Goal: Transaction & Acquisition: Book appointment/travel/reservation

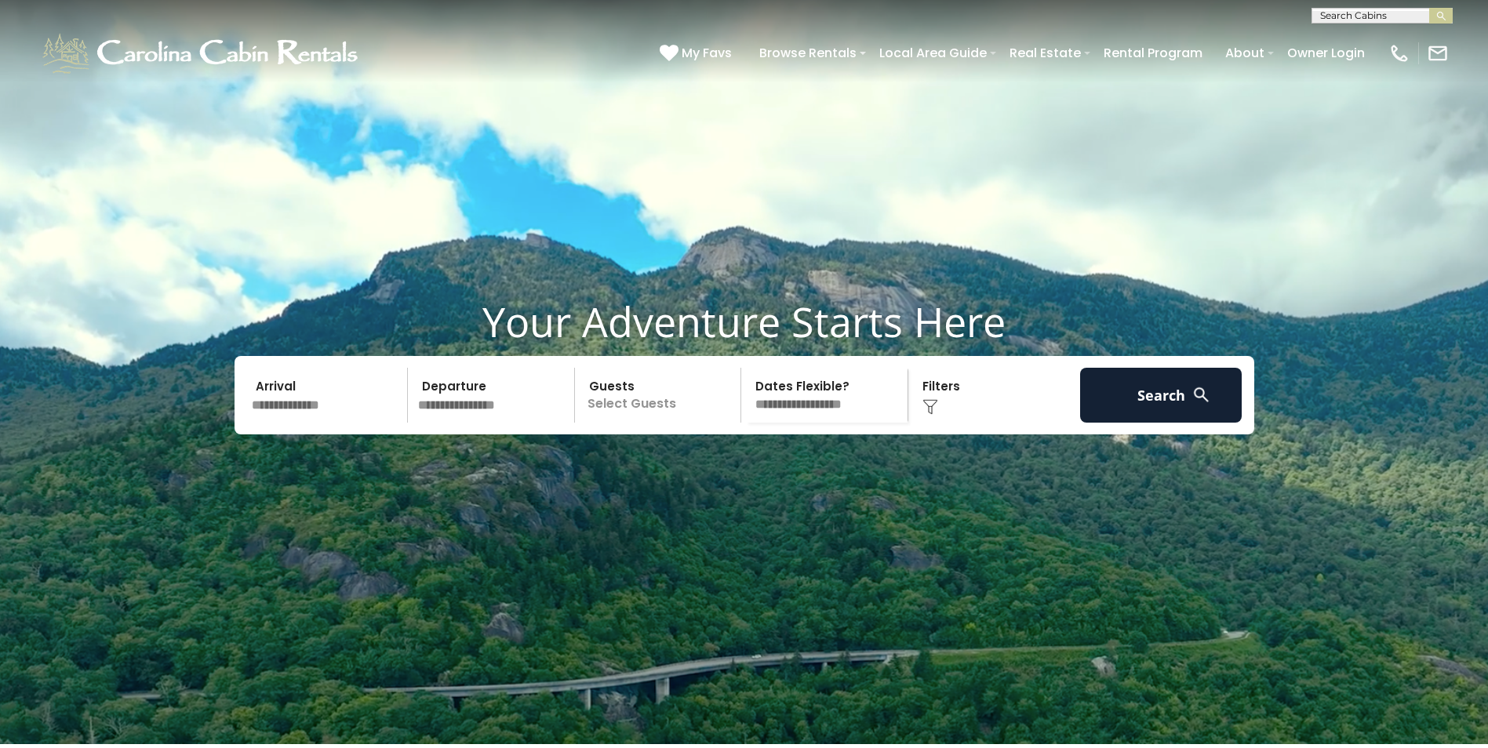
click at [369, 423] on input "text" at bounding box center [327, 395] width 162 height 55
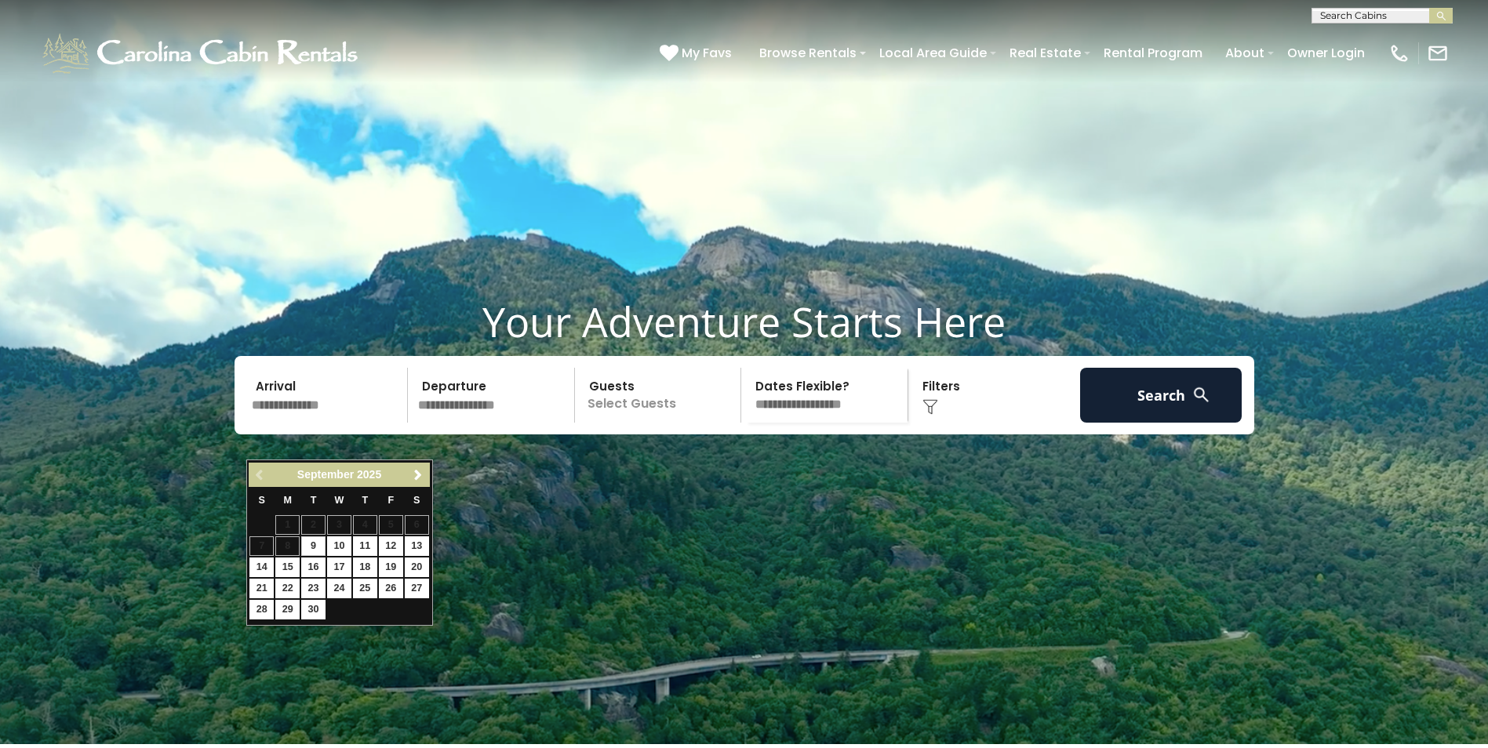
click at [369, 423] on input "text" at bounding box center [327, 395] width 162 height 55
click at [473, 423] on input "text" at bounding box center [494, 395] width 162 height 55
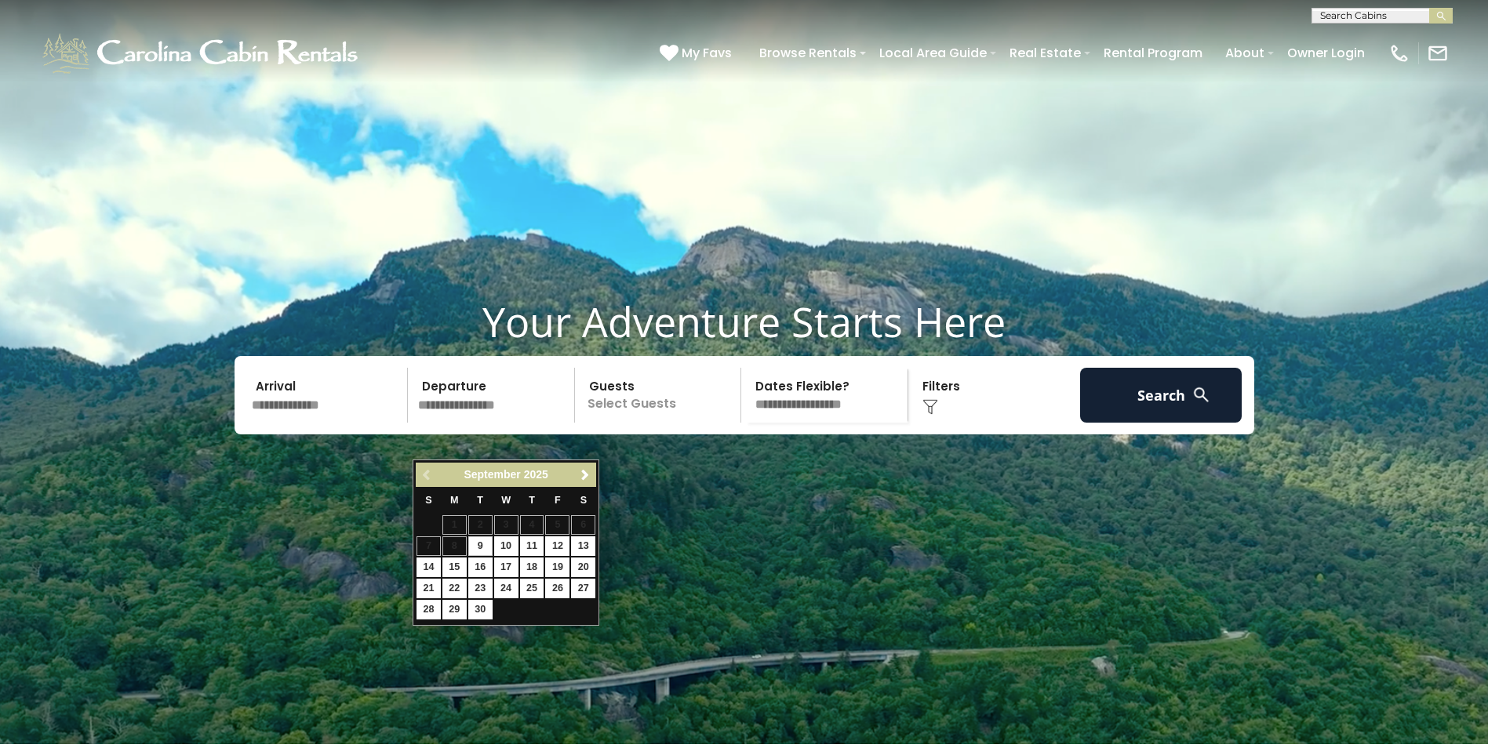
click at [646, 423] on p "Select Guests" at bounding box center [661, 395] width 162 height 55
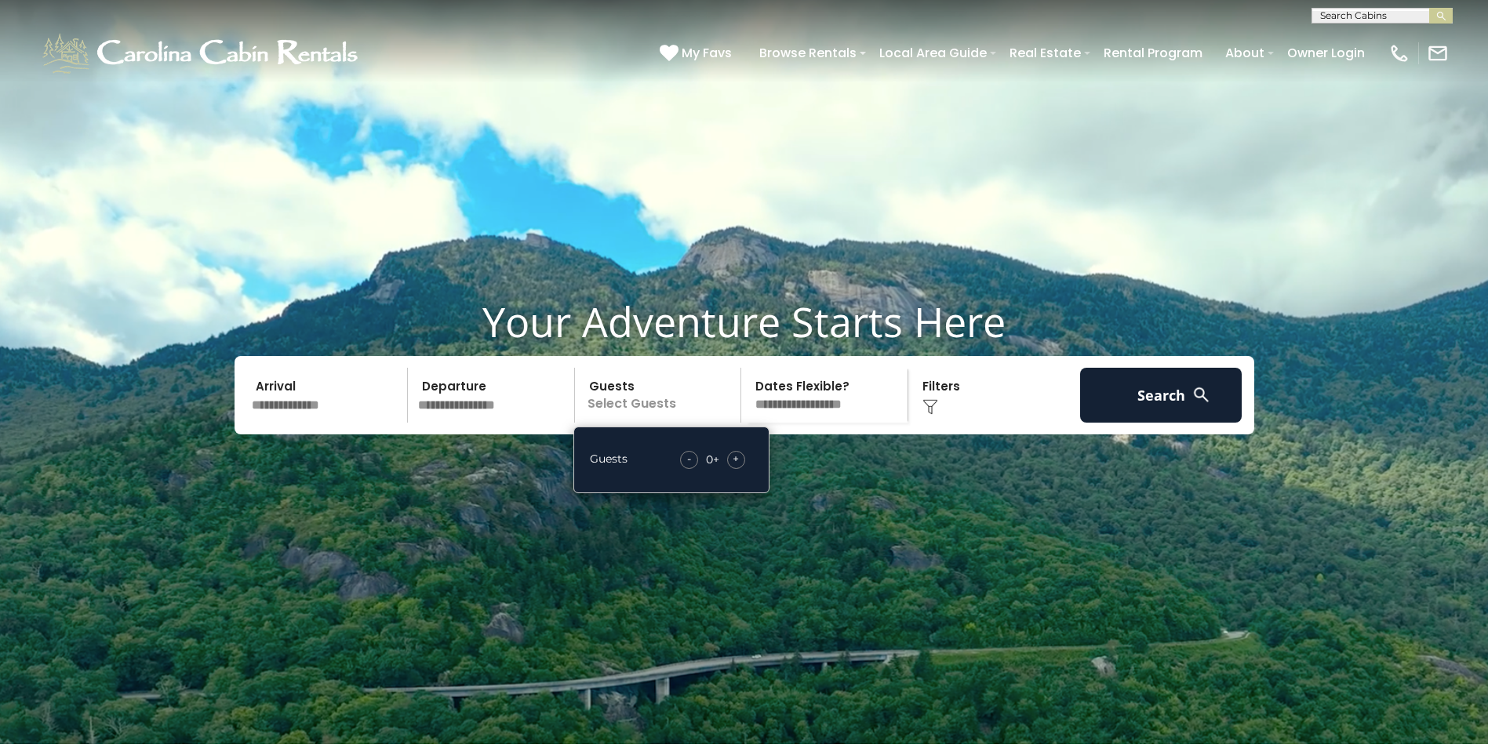
click at [831, 423] on select "**********" at bounding box center [827, 395] width 162 height 55
drag, startPoint x: 1026, startPoint y: 444, endPoint x: 1039, endPoint y: 444, distance: 12.6
click at [1026, 423] on div "Click to Choose" at bounding box center [994, 395] width 162 height 55
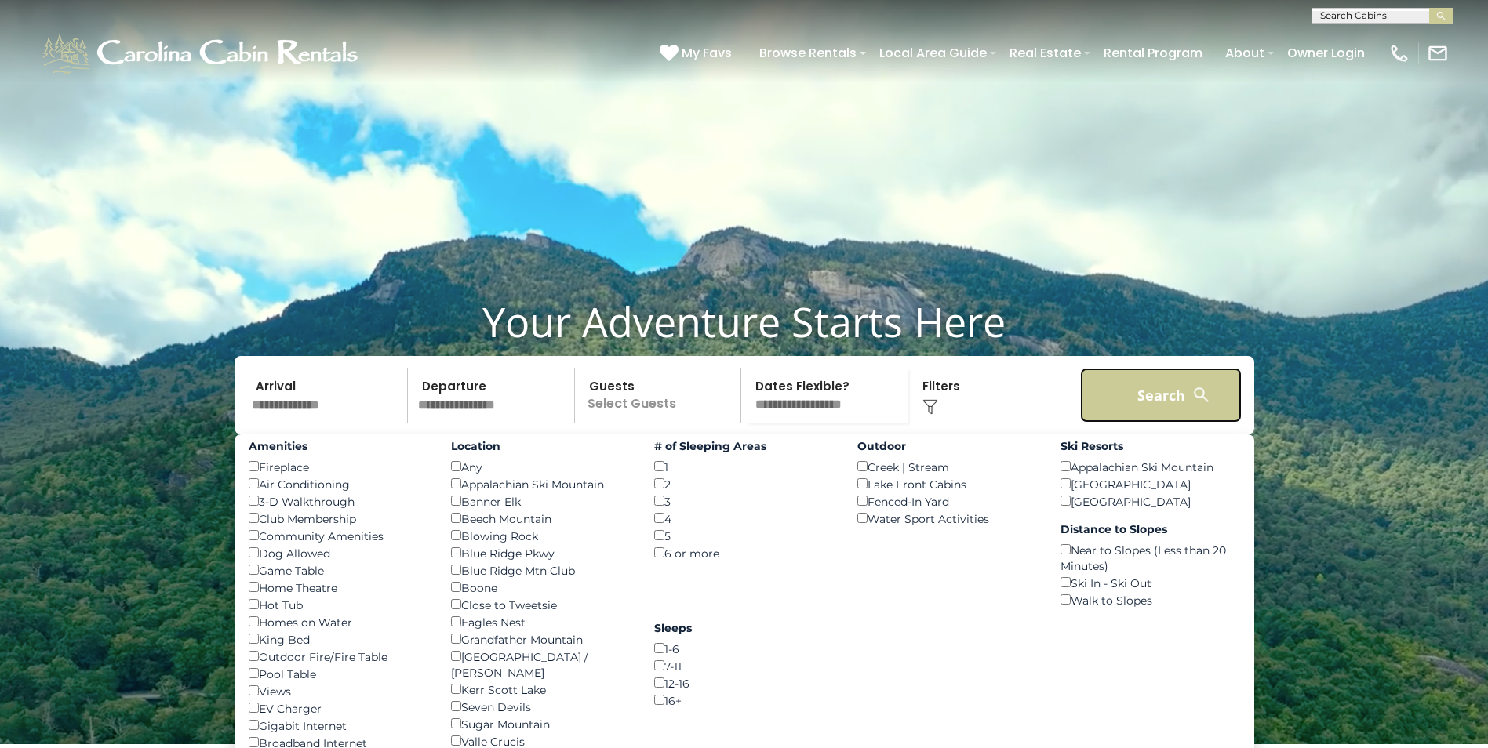
drag, startPoint x: 1174, startPoint y: 441, endPoint x: 1146, endPoint y: 447, distance: 28.2
click at [1173, 423] on button "Search" at bounding box center [1161, 395] width 162 height 55
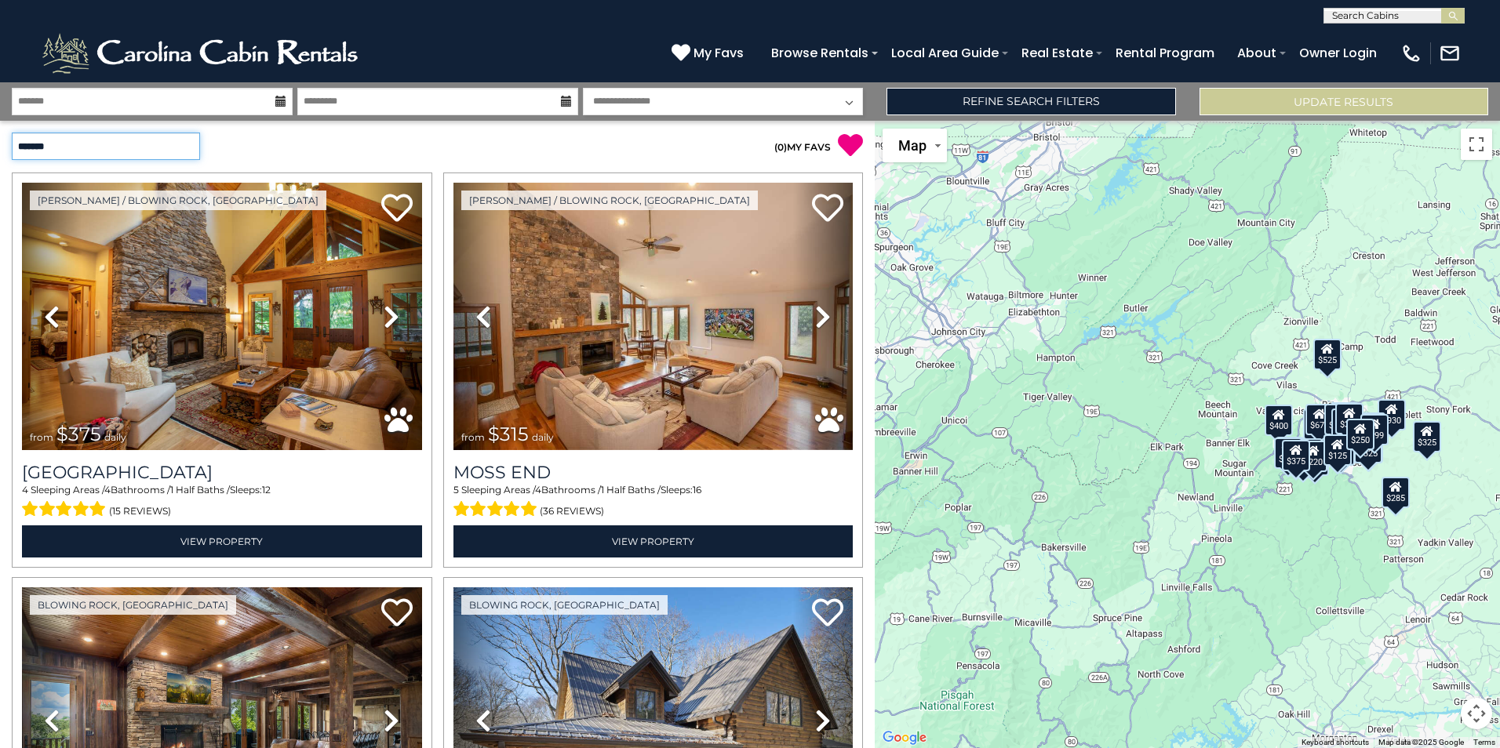
click at [186, 153] on select "**********" at bounding box center [106, 146] width 188 height 27
click at [194, 150] on select "**********" at bounding box center [106, 146] width 188 height 27
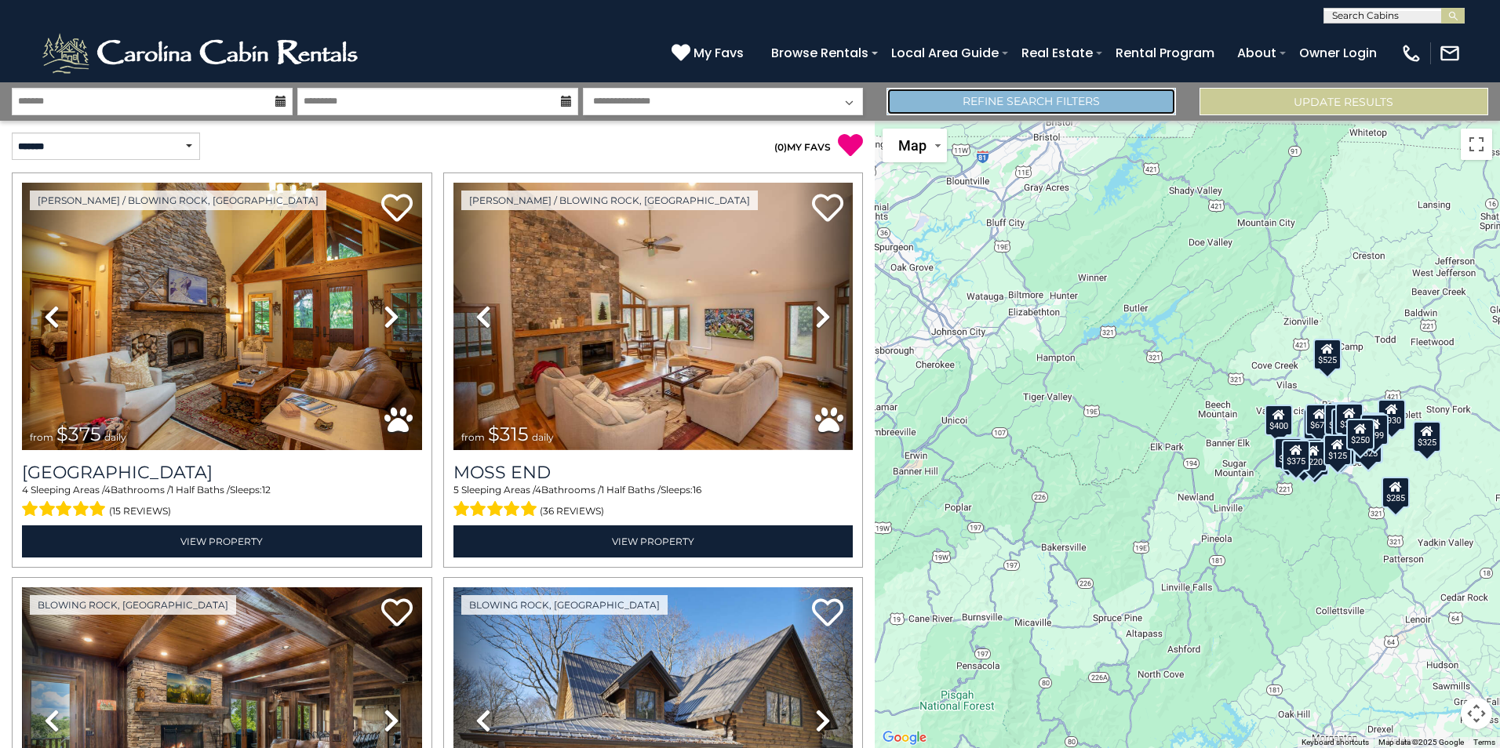
click at [987, 94] on link "Refine Search Filters" at bounding box center [1030, 101] width 289 height 27
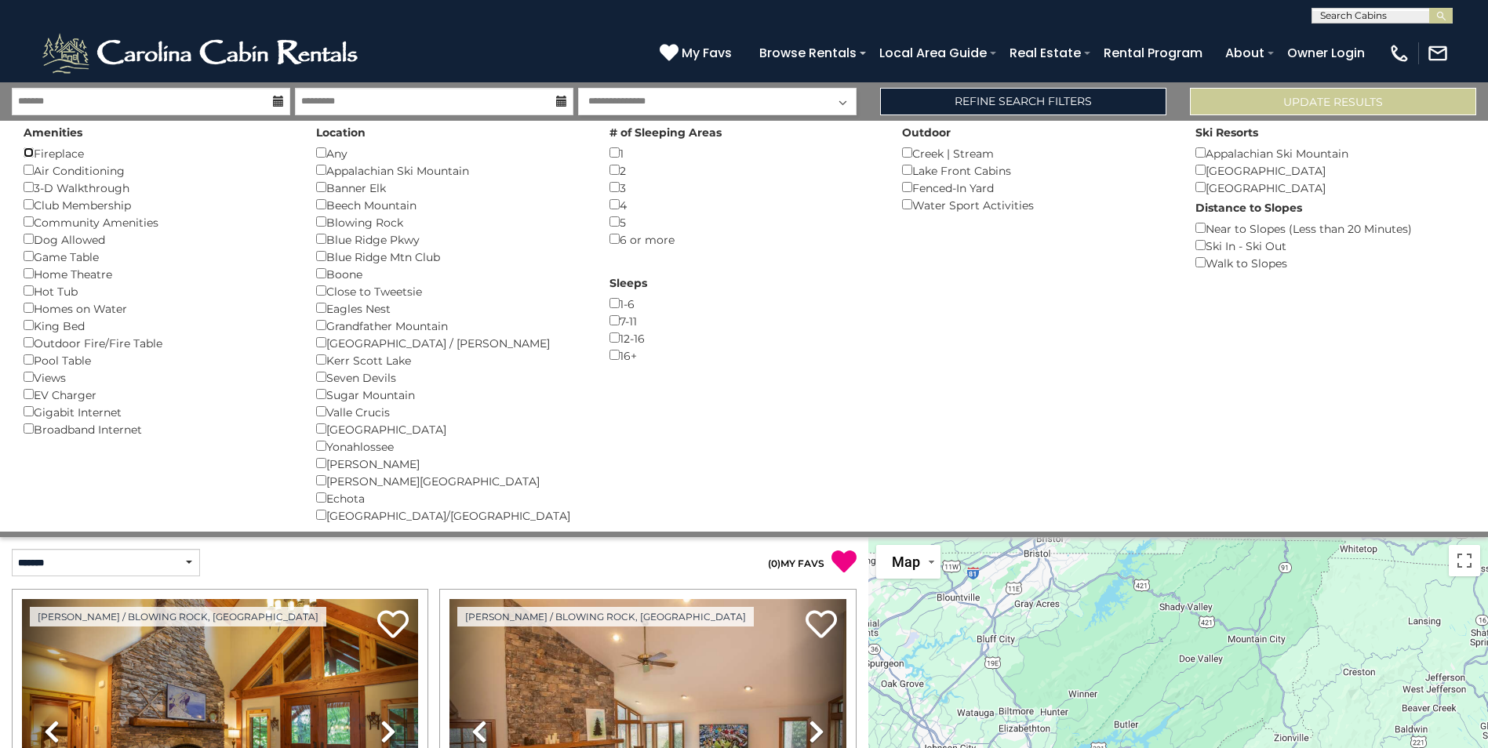
click at [36, 151] on div "Fireplace ()" at bounding box center [158, 152] width 269 height 17
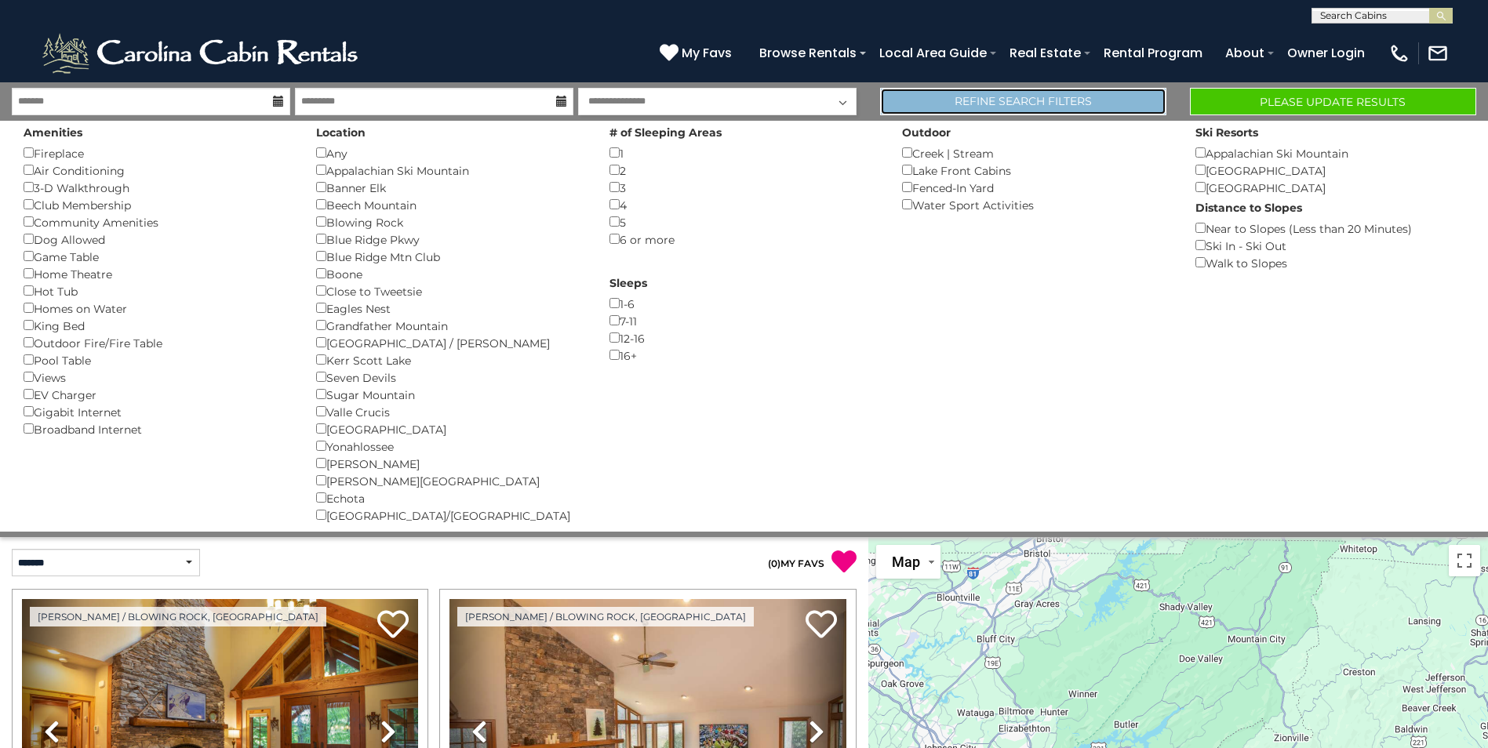
click at [1060, 104] on link "Refine Search Filters" at bounding box center [1023, 101] width 286 height 27
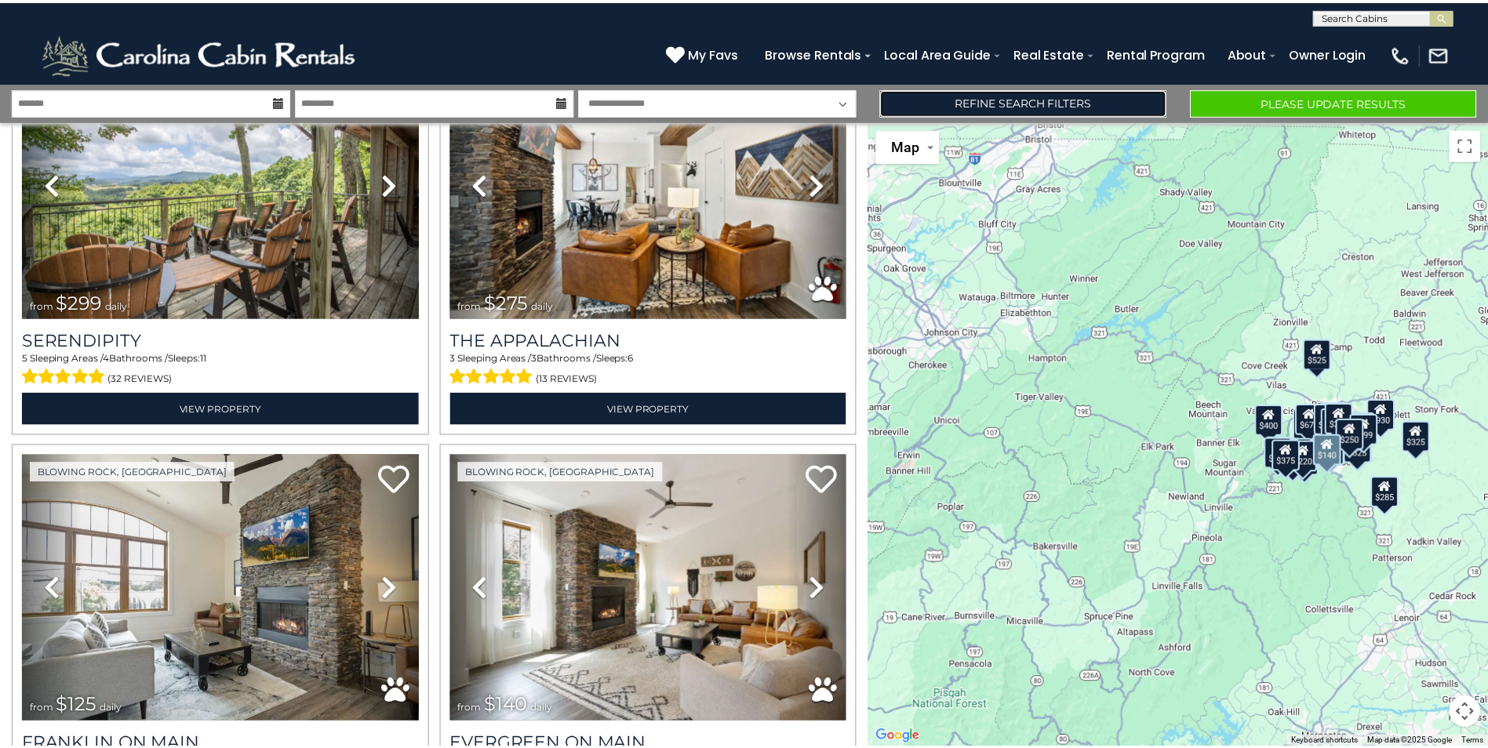
scroll to position [1177, 0]
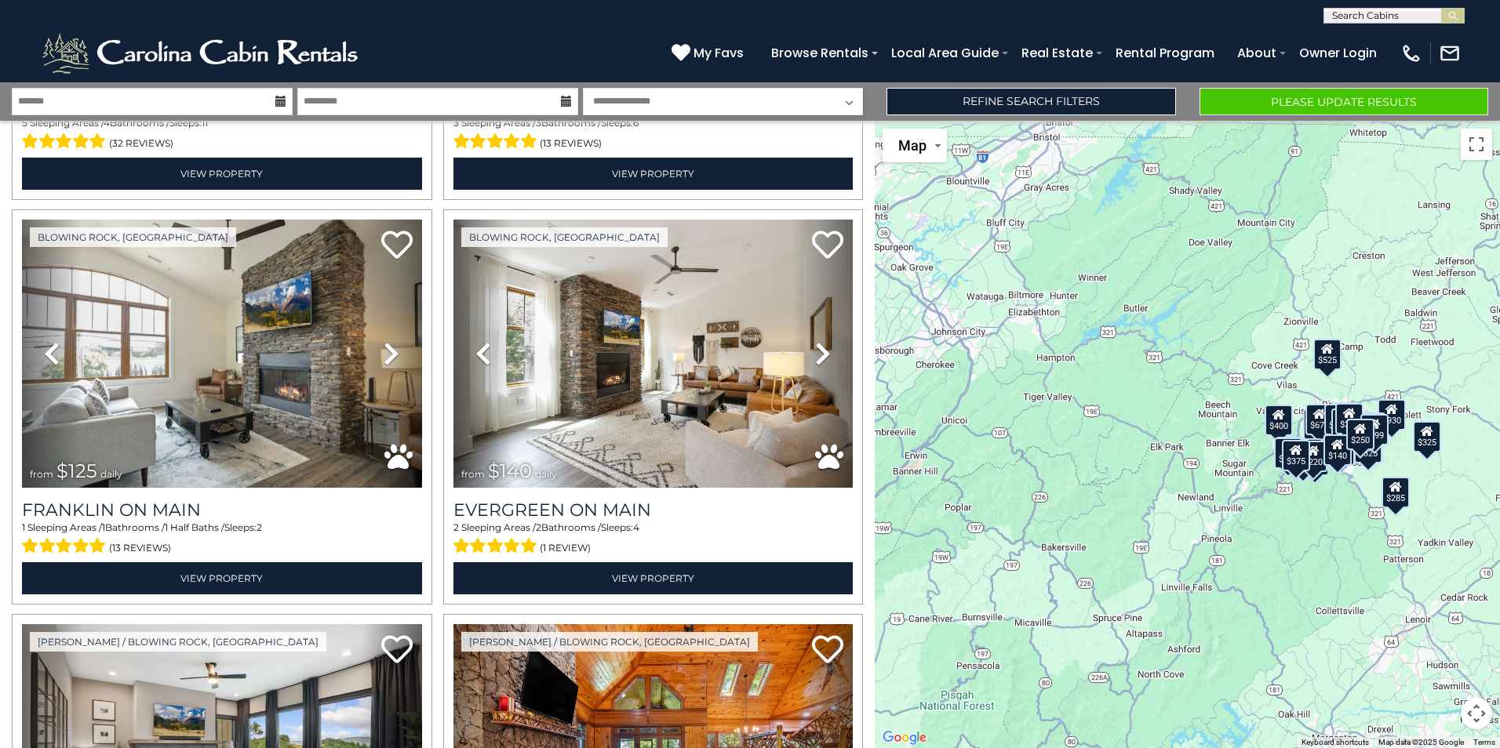
click at [276, 101] on icon at bounding box center [280, 101] width 11 height 11
click at [226, 98] on input "text" at bounding box center [152, 101] width 281 height 27
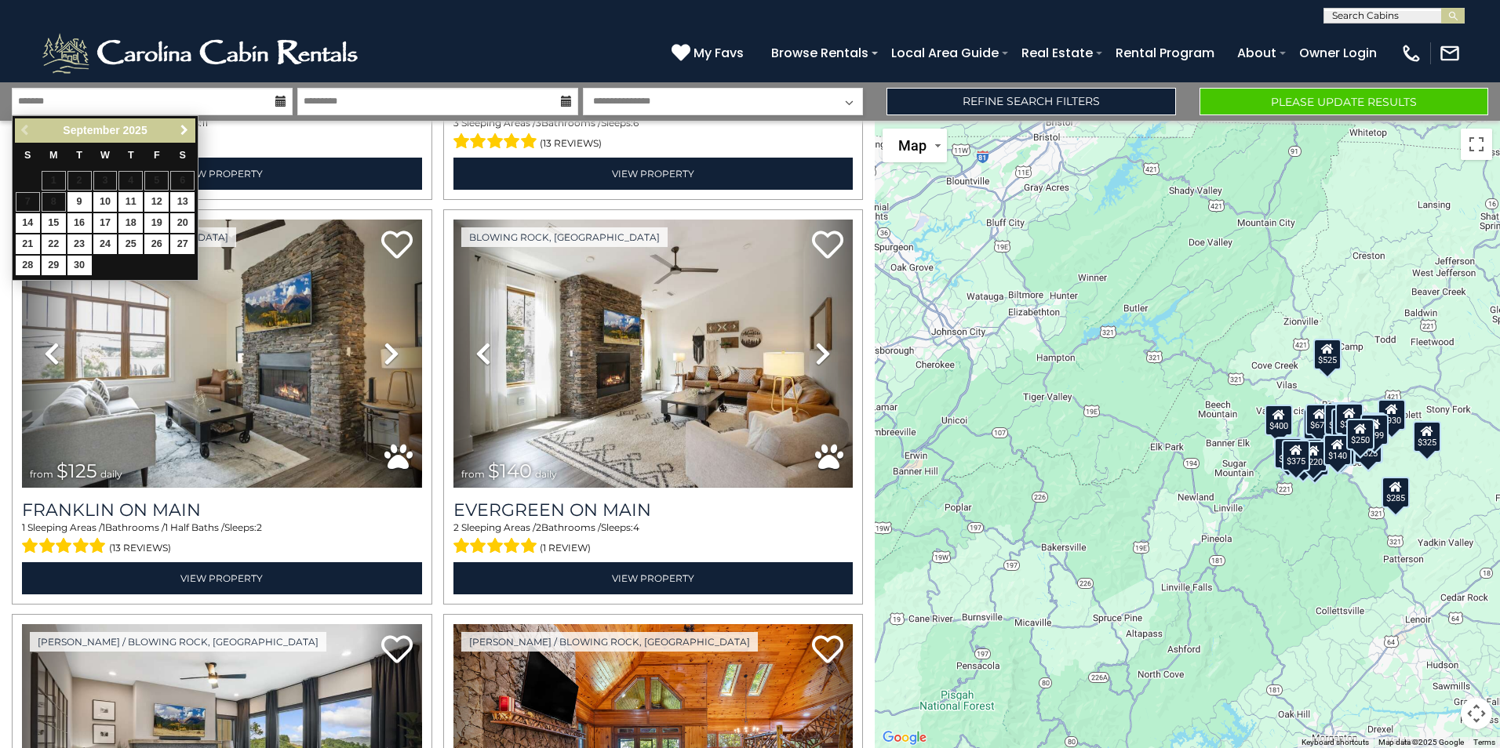
click at [190, 131] on span "Next" at bounding box center [184, 130] width 13 height 13
click at [157, 240] on link "24" at bounding box center [156, 245] width 24 height 20
type input "********"
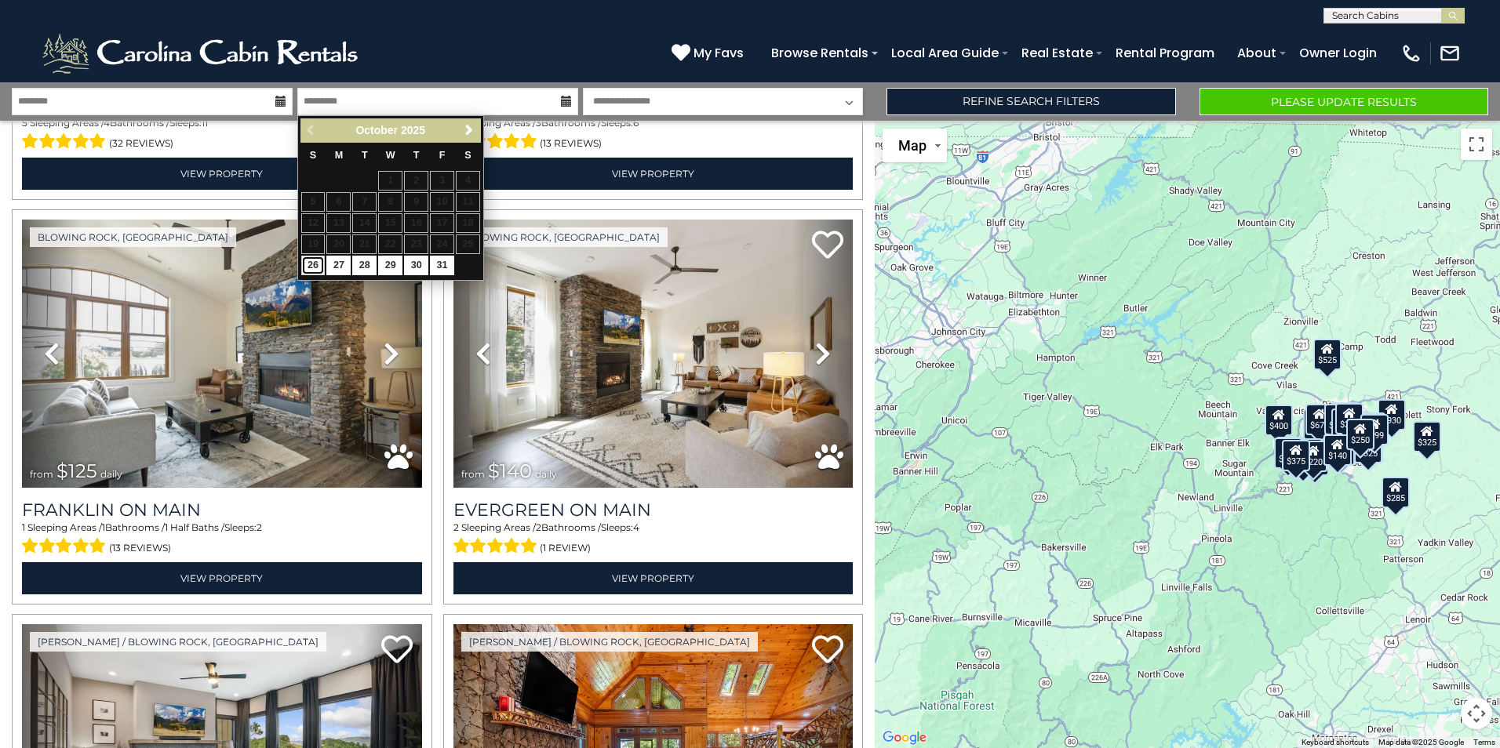
click at [312, 260] on link "26" at bounding box center [313, 266] width 24 height 20
type input "********"
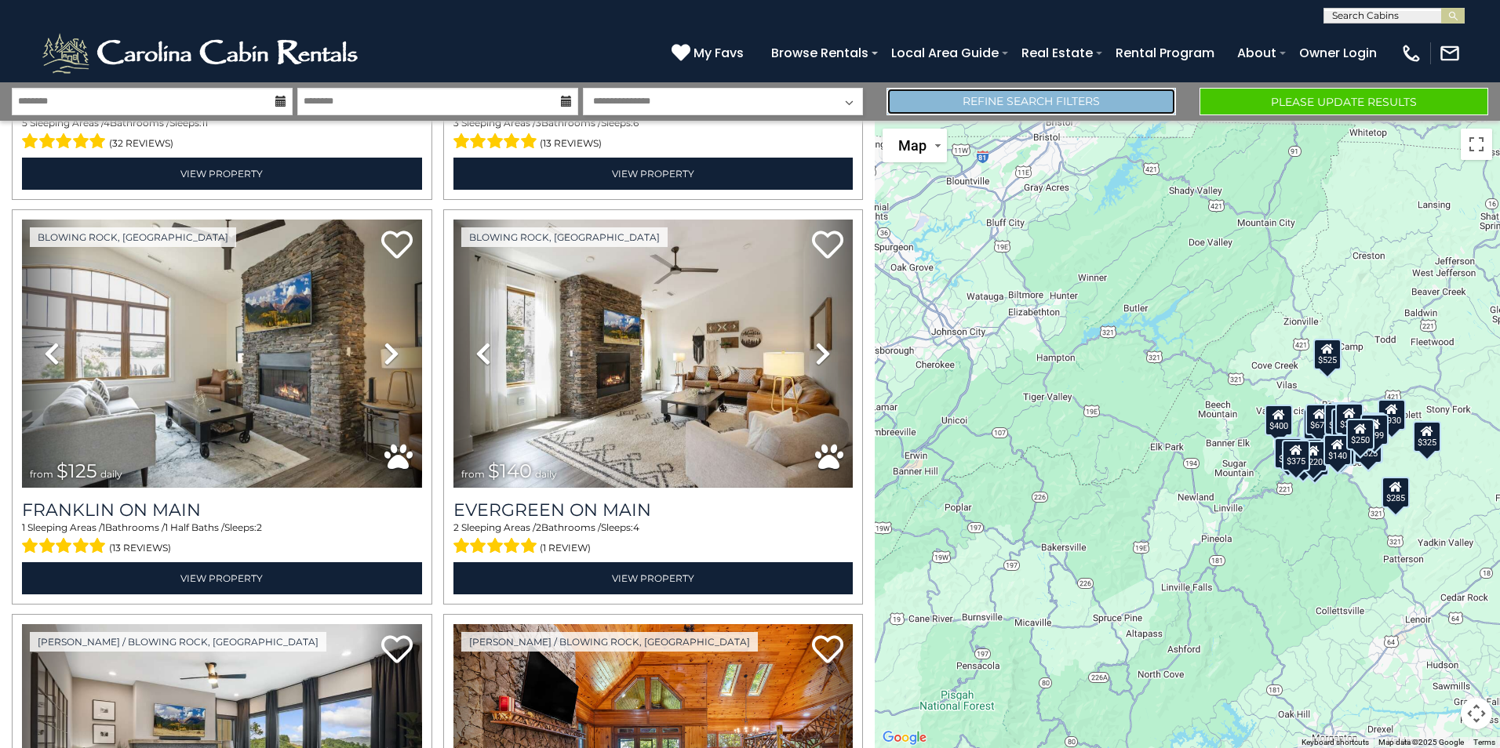
click at [1047, 112] on link "Refine Search Filters" at bounding box center [1030, 101] width 289 height 27
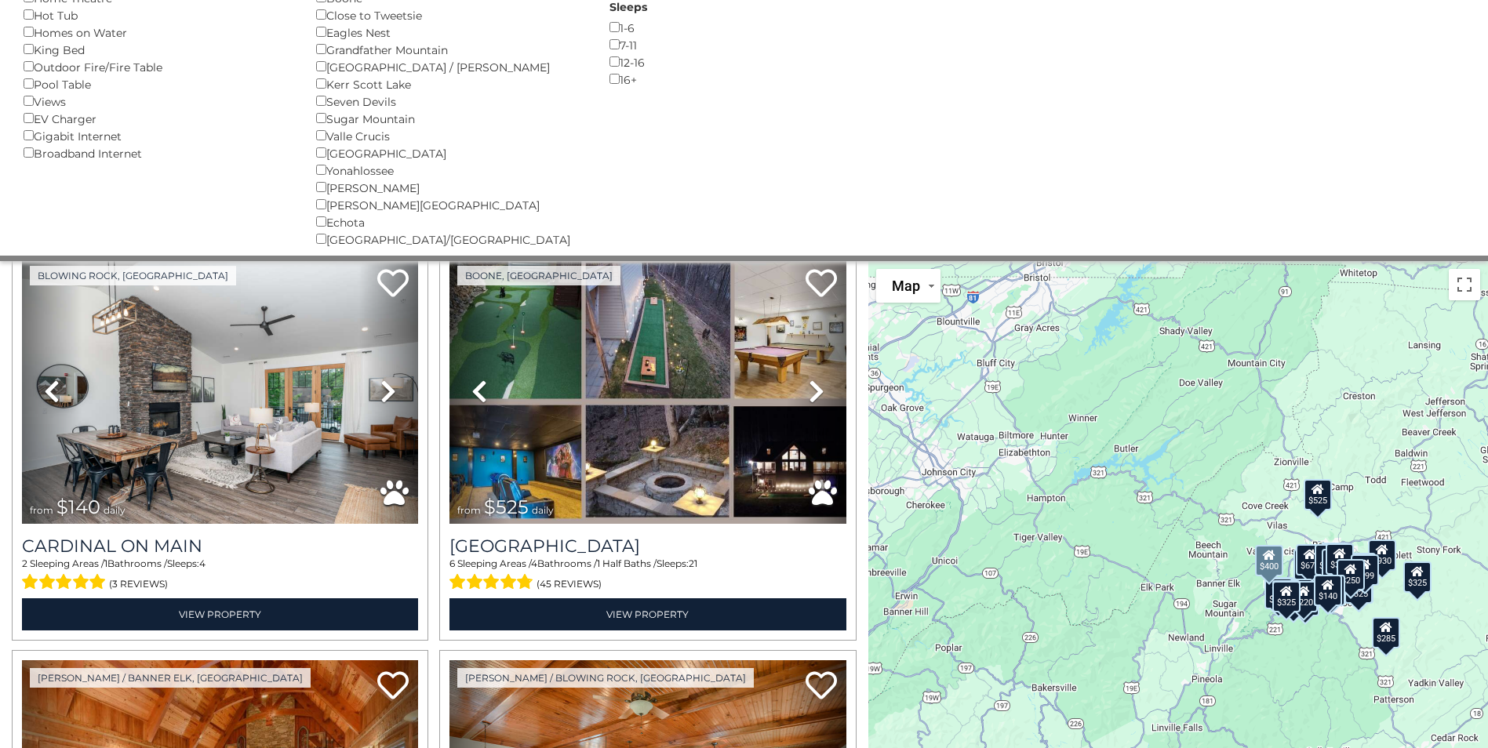
scroll to position [3602, 0]
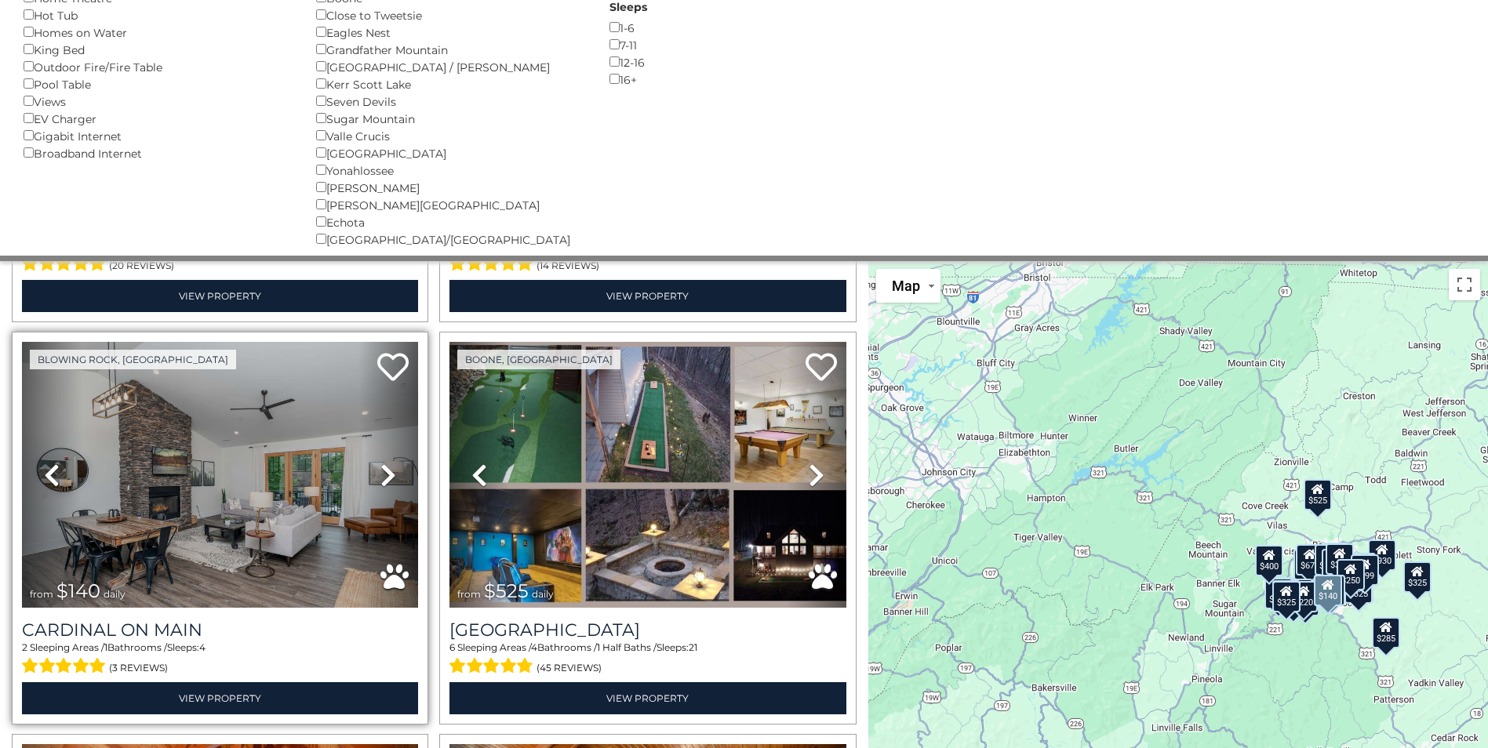
click at [373, 453] on link "Next" at bounding box center [389, 475] width 60 height 266
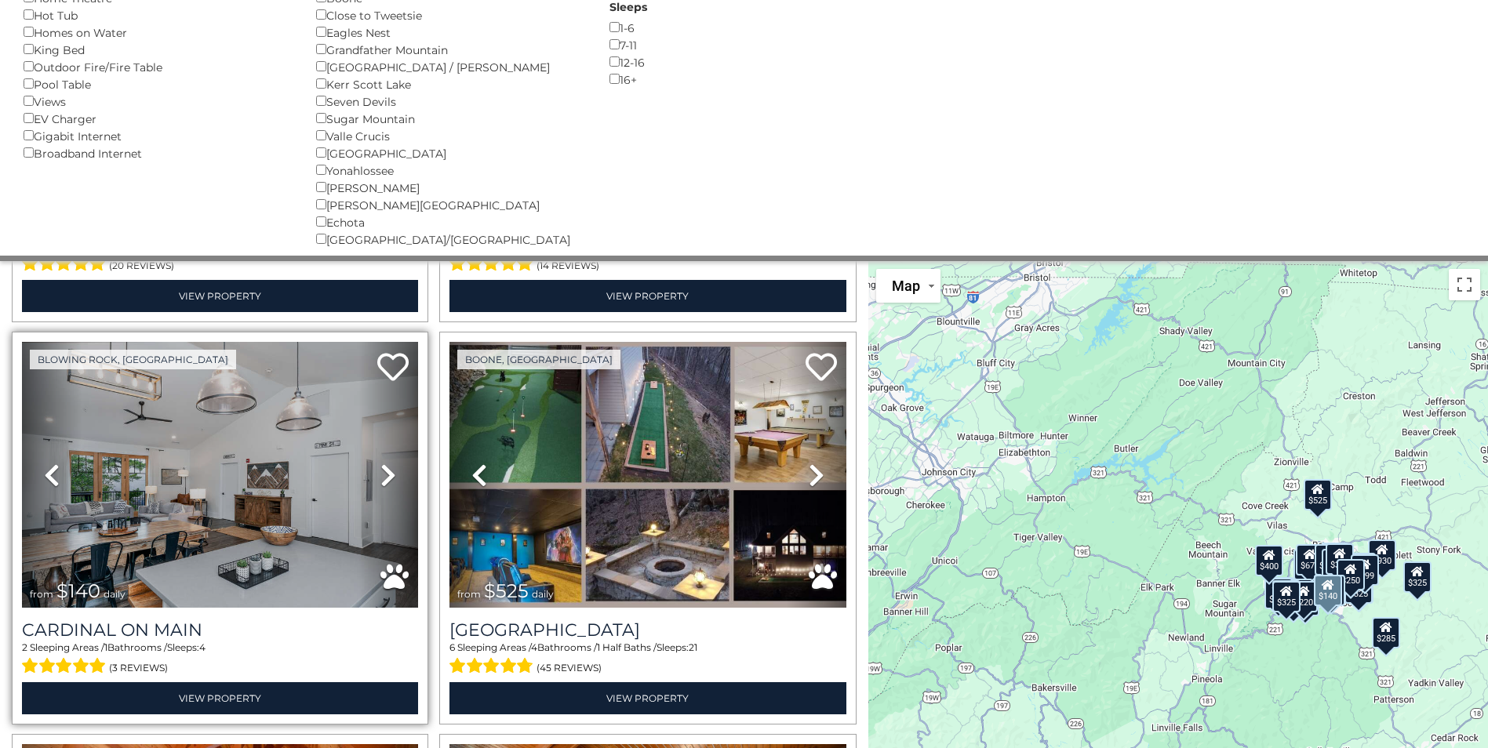
click at [375, 454] on link "Next" at bounding box center [389, 475] width 60 height 266
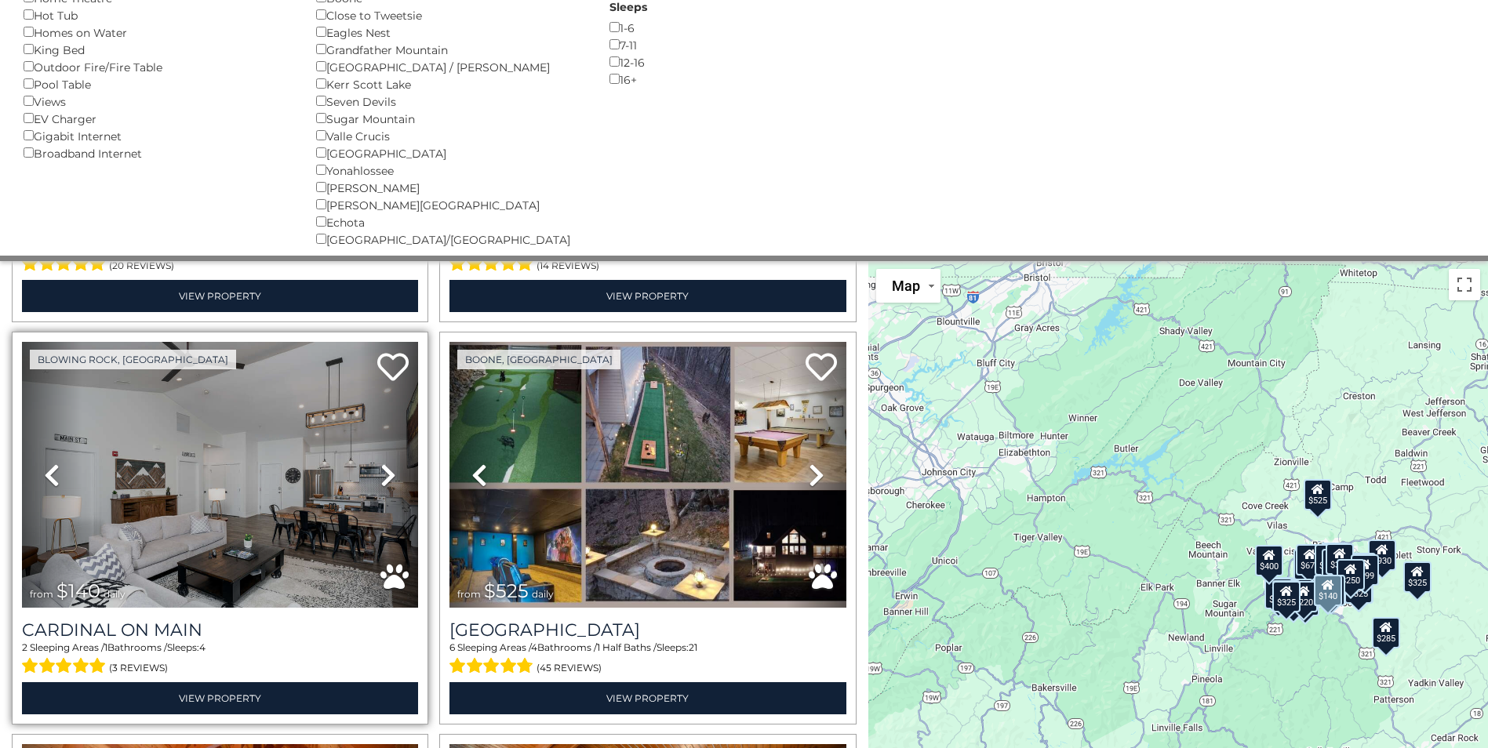
click at [375, 456] on link "Next" at bounding box center [389, 475] width 60 height 266
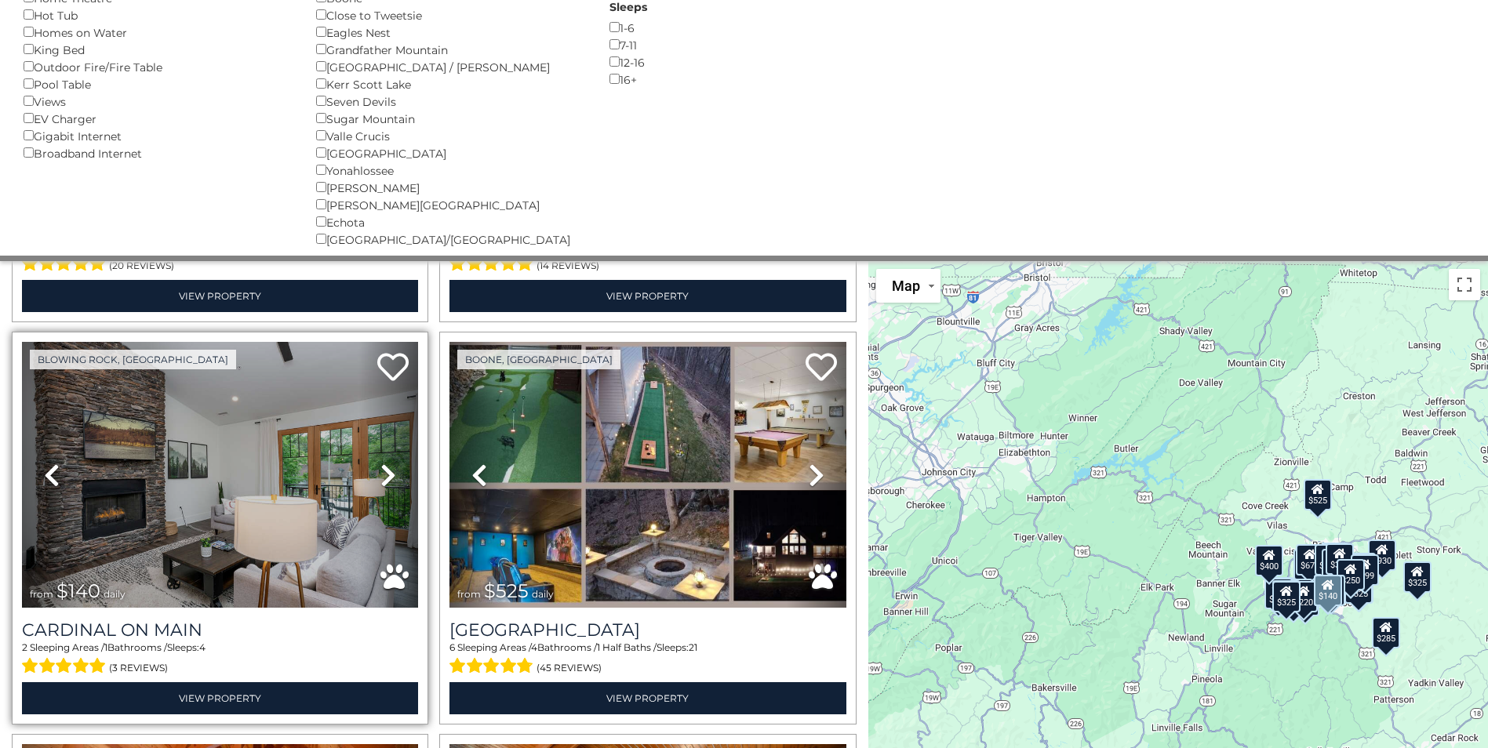
click at [375, 456] on link "Next" at bounding box center [389, 475] width 60 height 266
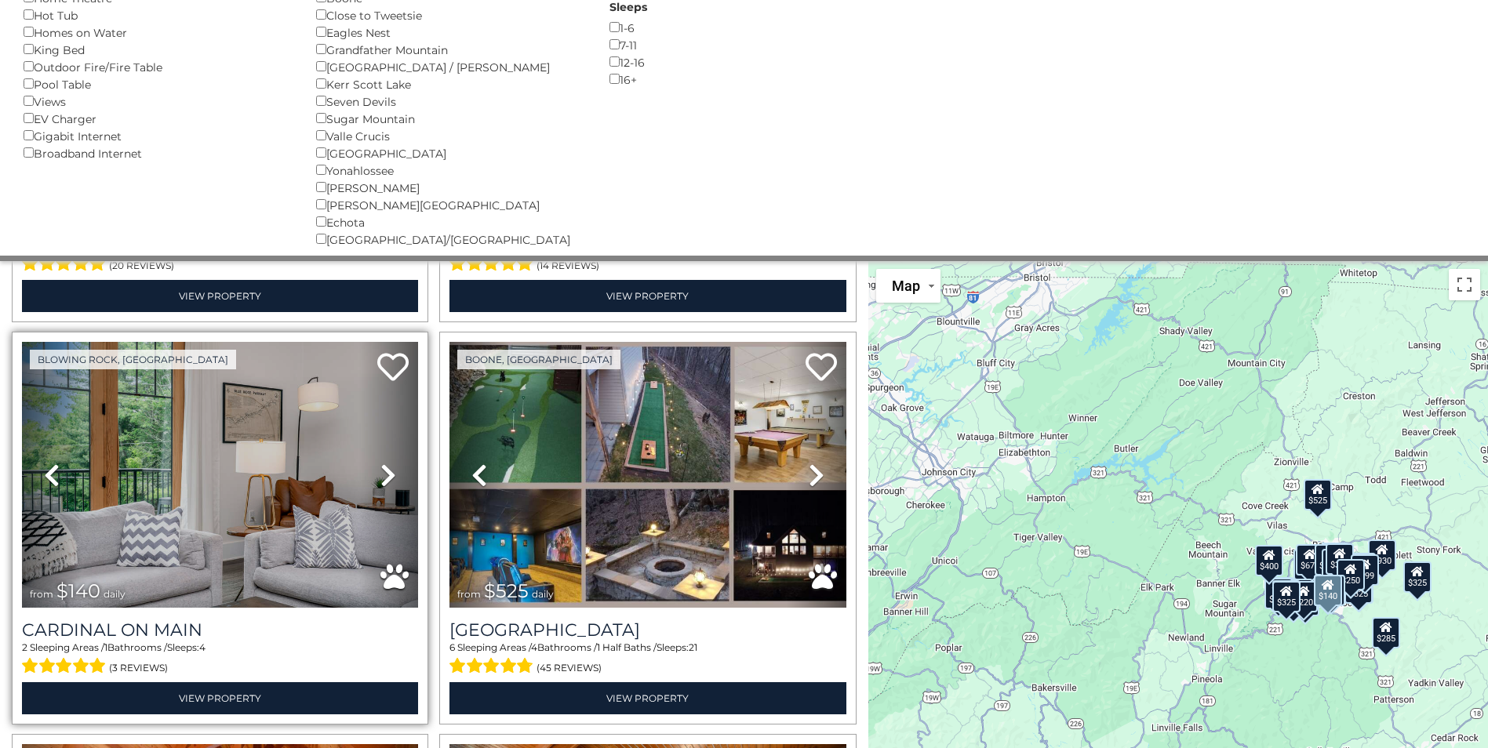
click at [375, 456] on link "Next" at bounding box center [389, 475] width 60 height 266
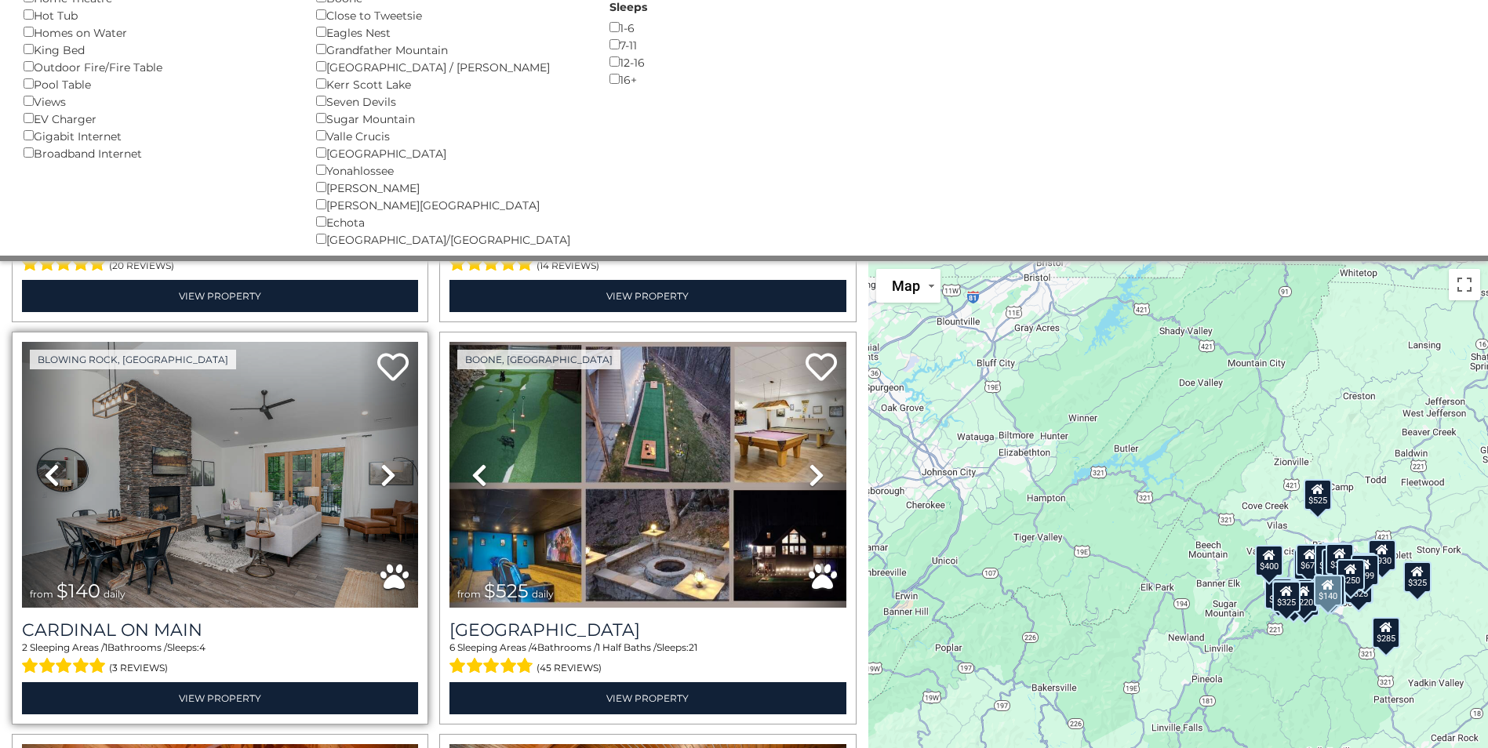
click at [375, 456] on link "Next" at bounding box center [389, 475] width 60 height 266
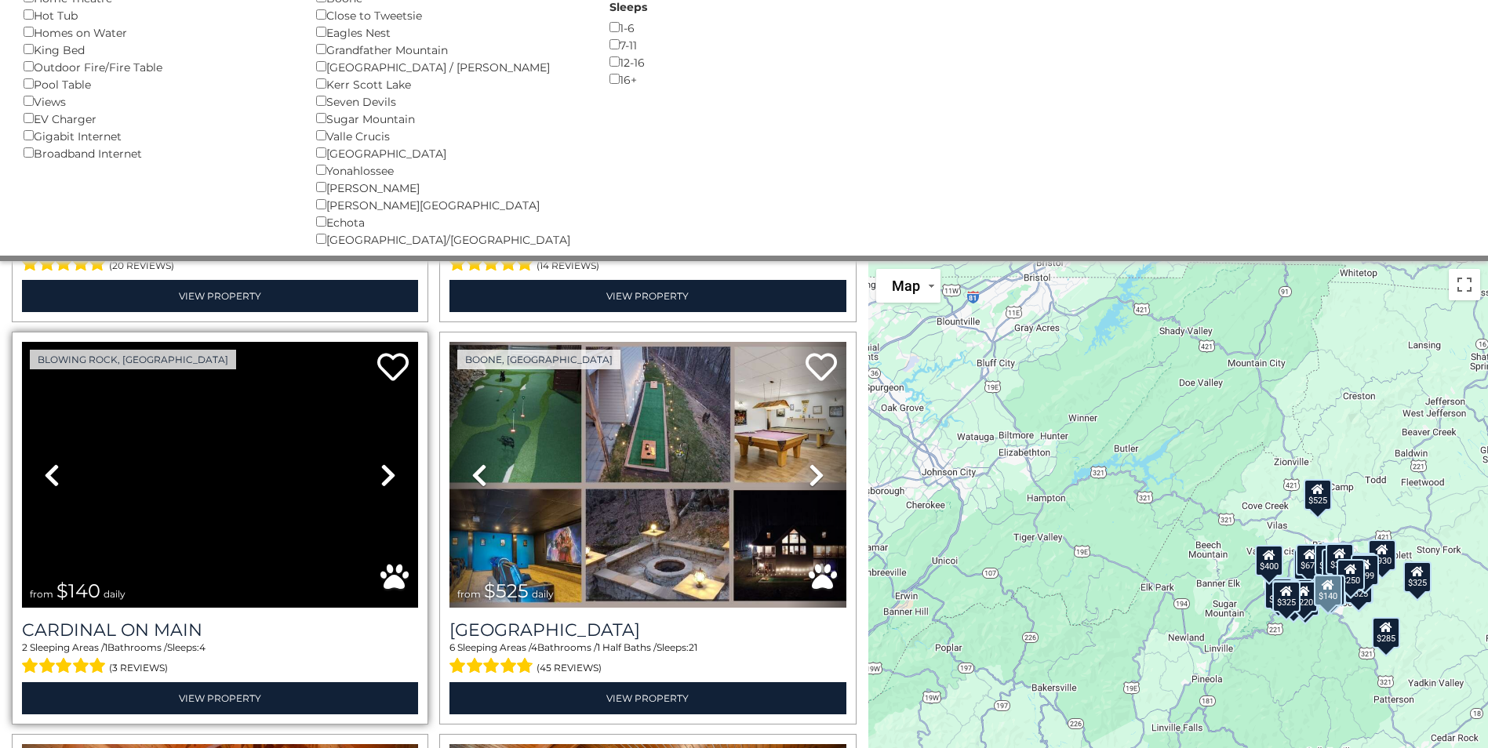
click at [375, 456] on link "Next" at bounding box center [389, 475] width 60 height 266
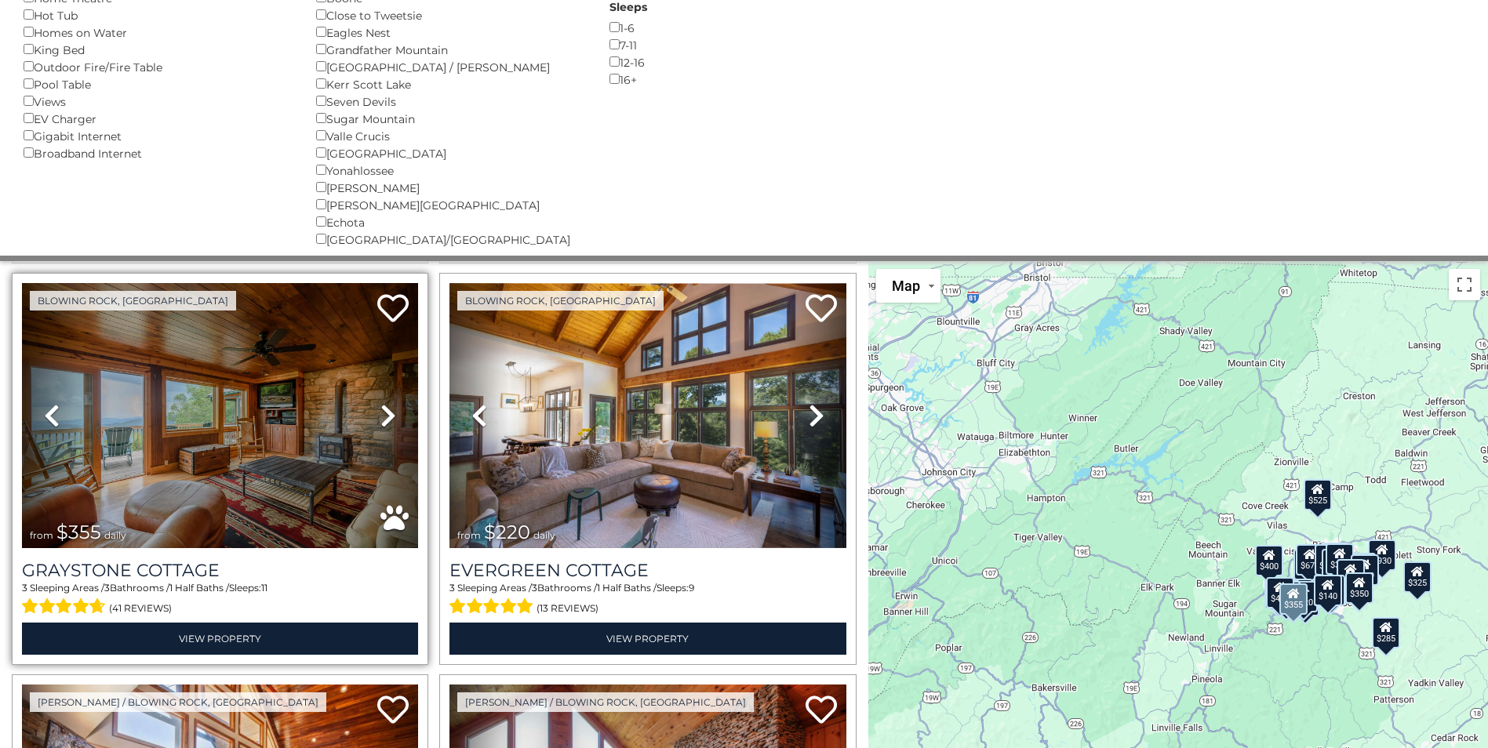
scroll to position [5113, 0]
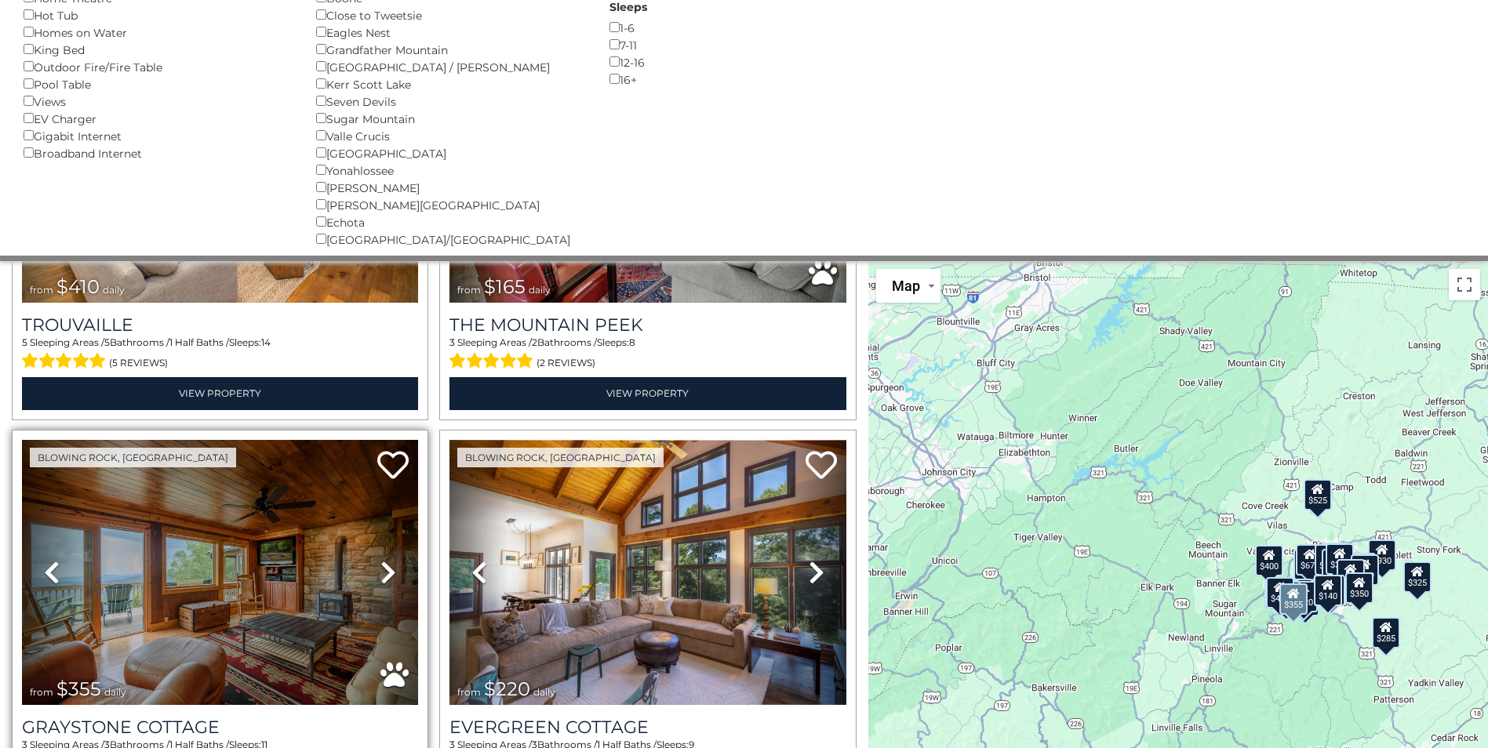
click at [380, 560] on icon at bounding box center [388, 572] width 16 height 25
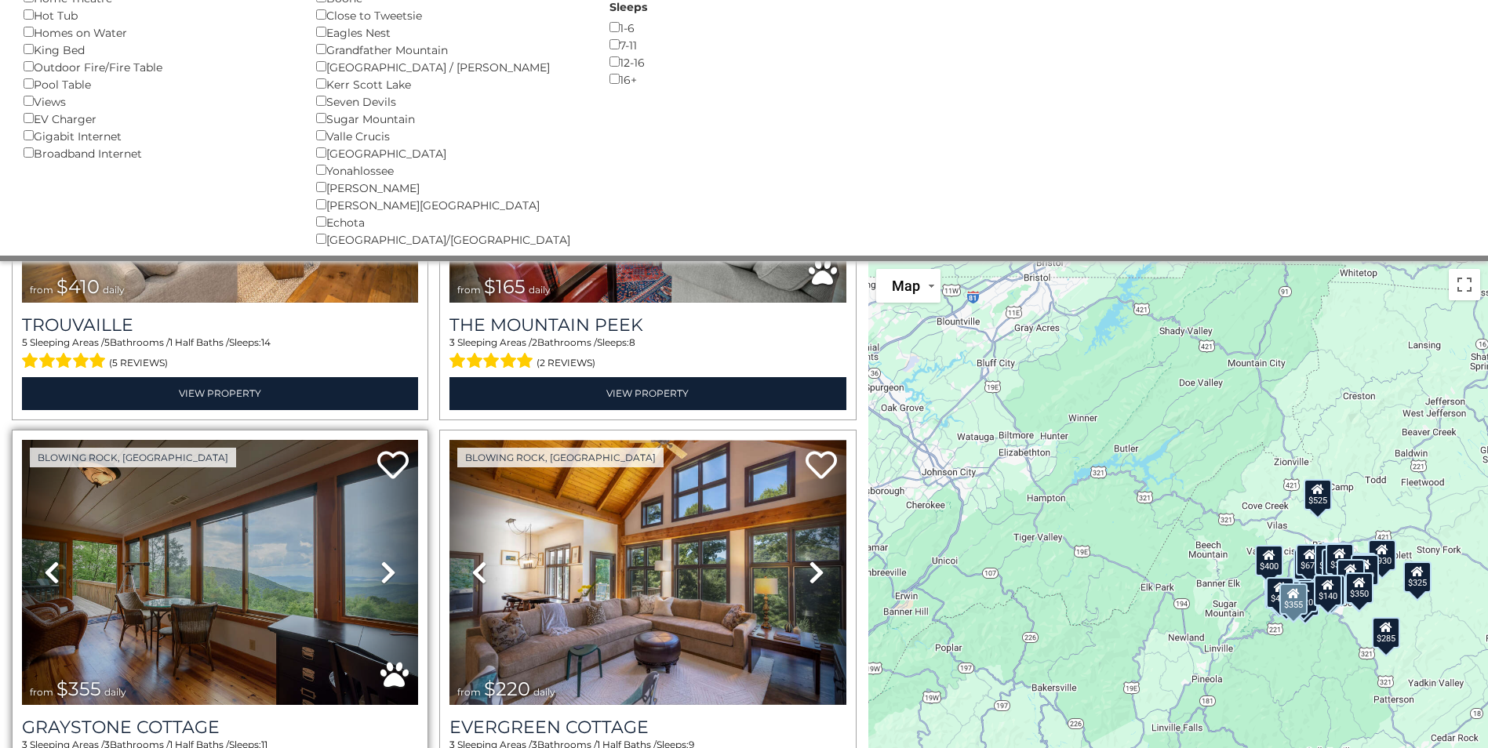
click at [380, 560] on icon at bounding box center [388, 572] width 16 height 25
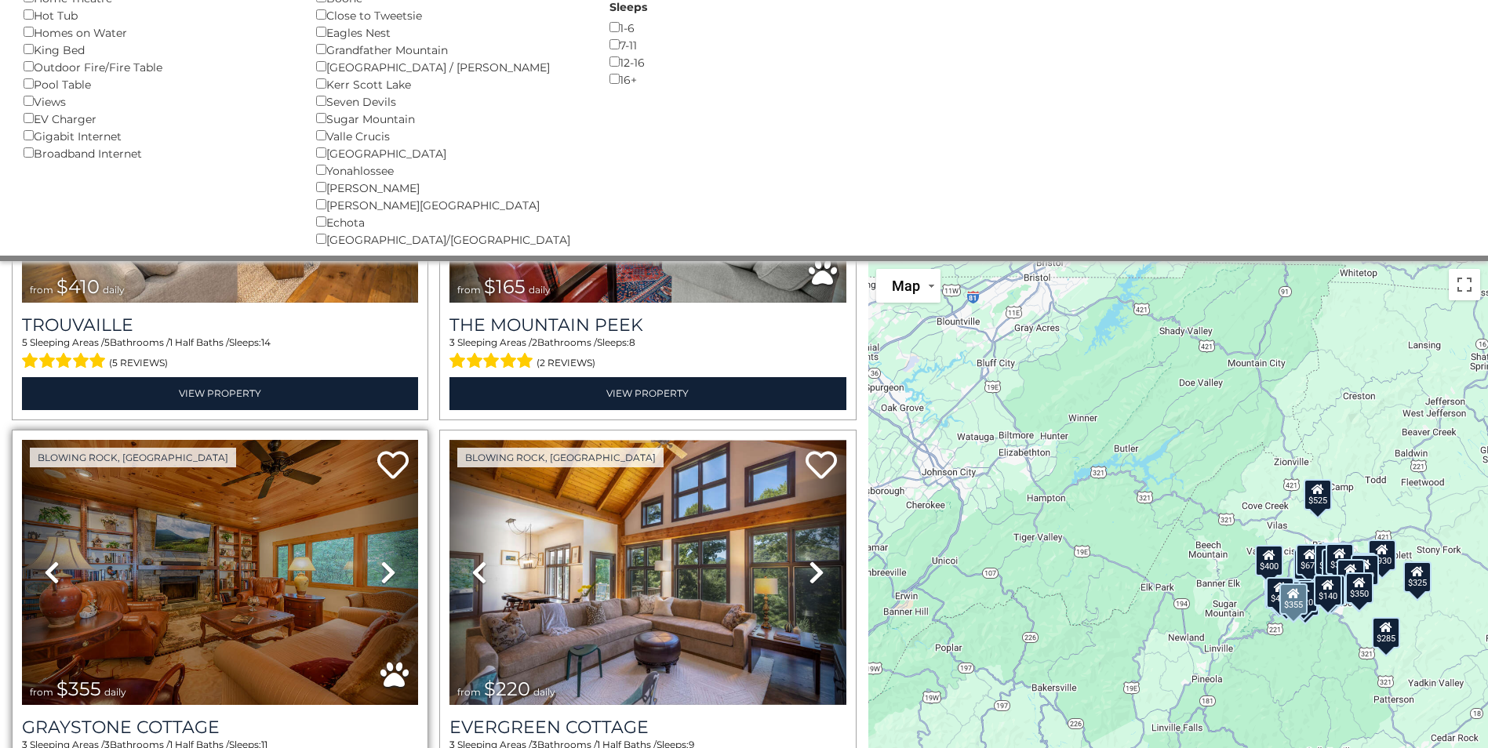
click at [380, 560] on icon at bounding box center [388, 572] width 16 height 25
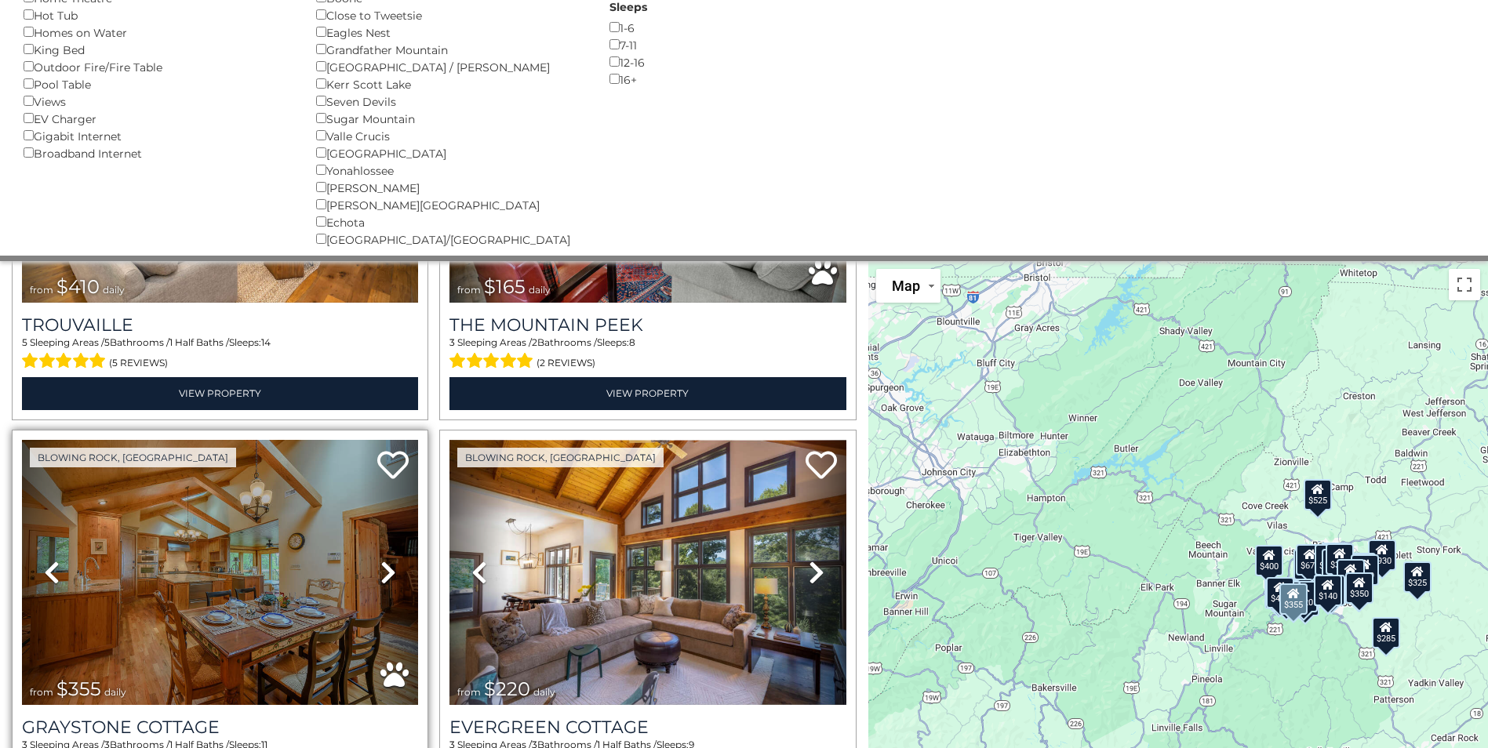
click at [380, 560] on icon at bounding box center [388, 572] width 16 height 25
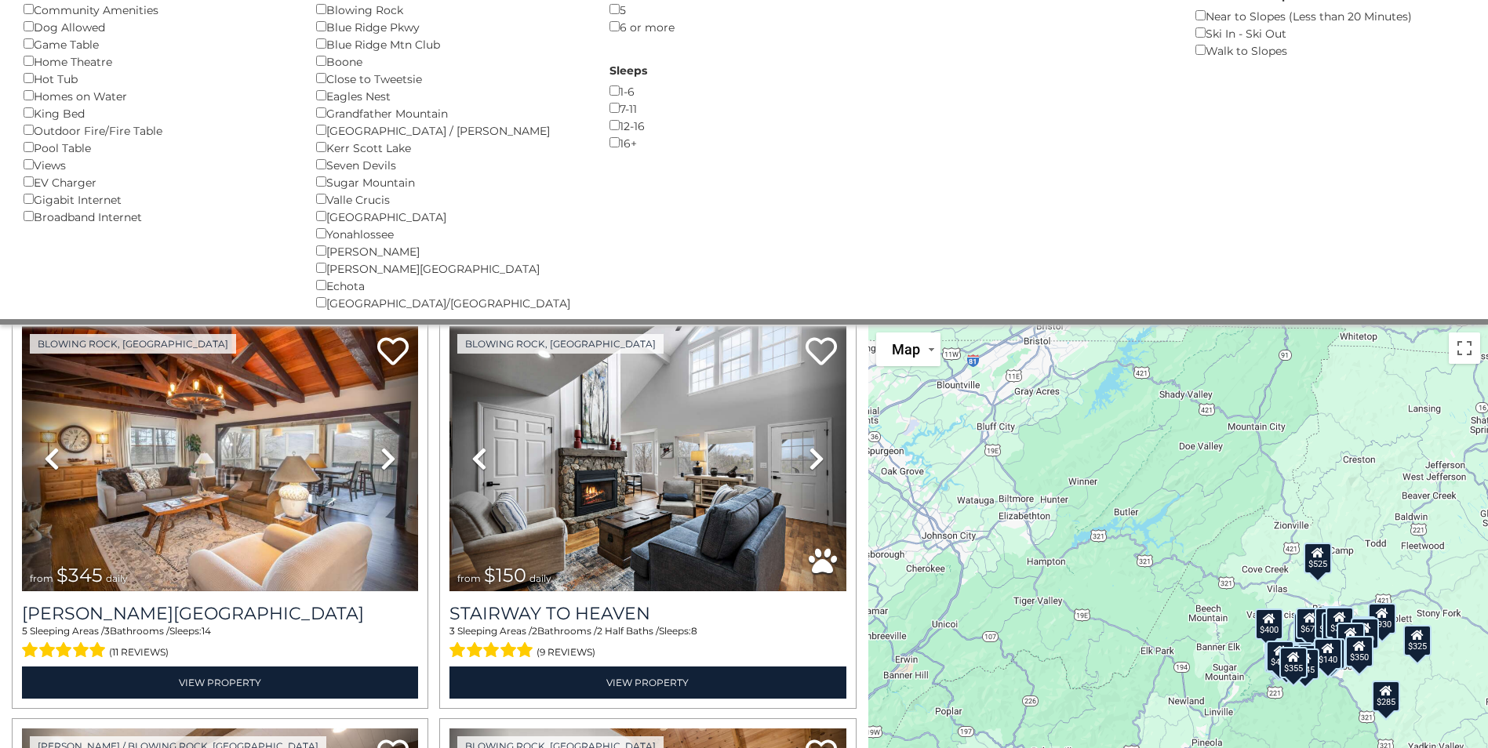
scroll to position [78, 0]
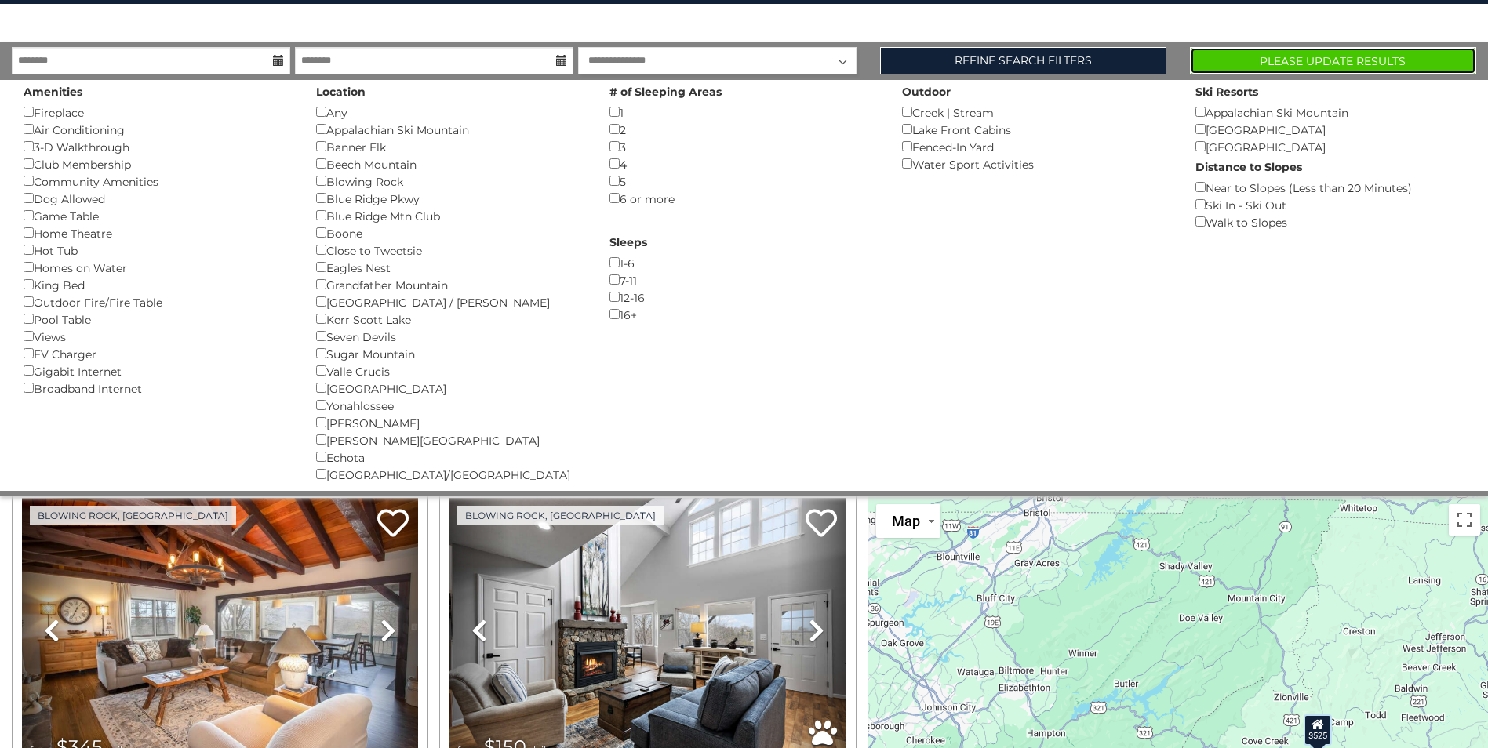
drag, startPoint x: 1318, startPoint y: 64, endPoint x: 1287, endPoint y: 77, distance: 33.4
click at [1317, 64] on button "Please Update Results" at bounding box center [1333, 60] width 286 height 27
